Goal: Transaction & Acquisition: Obtain resource

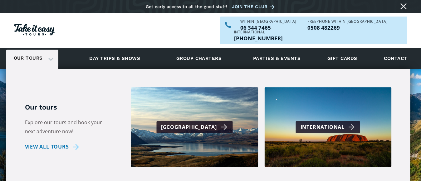
click at [38, 51] on link "Our tours" at bounding box center [28, 58] width 38 height 15
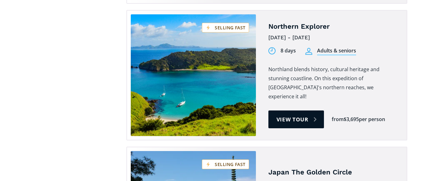
scroll to position [1843, 0]
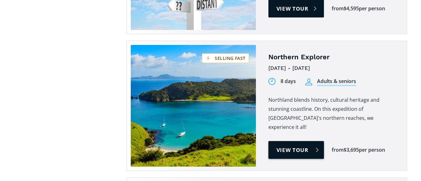
click at [291, 141] on link "View tour" at bounding box center [297, 150] width 56 height 18
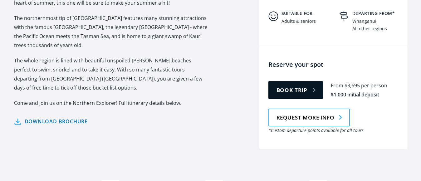
scroll to position [344, 0]
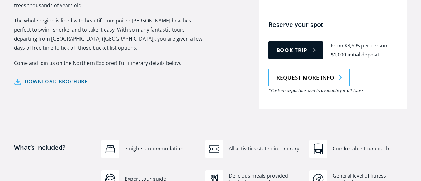
click at [55, 77] on link "Download brochure" at bounding box center [51, 81] width 74 height 9
